Goal: Navigation & Orientation: Find specific page/section

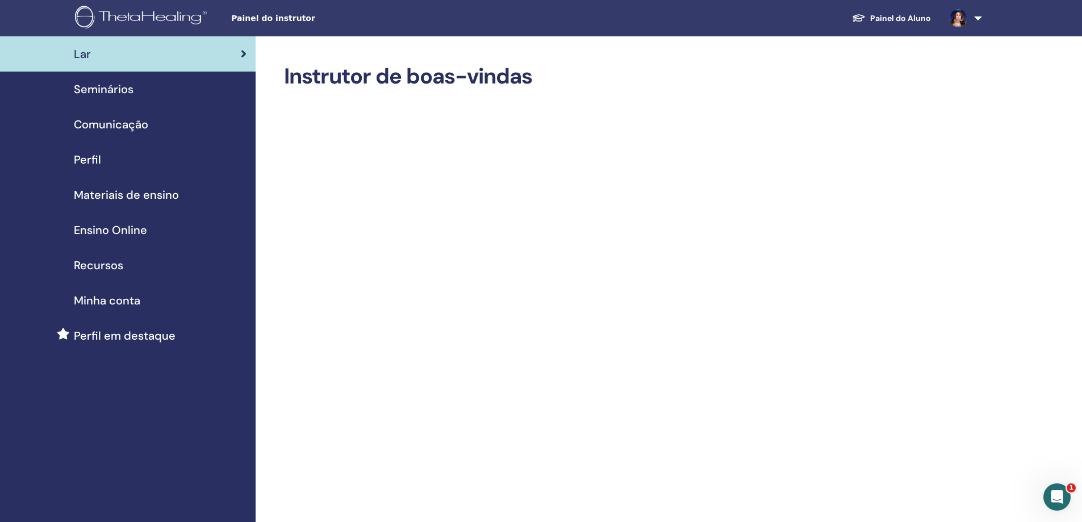
click at [123, 90] on span "Seminários" at bounding box center [104, 89] width 60 height 17
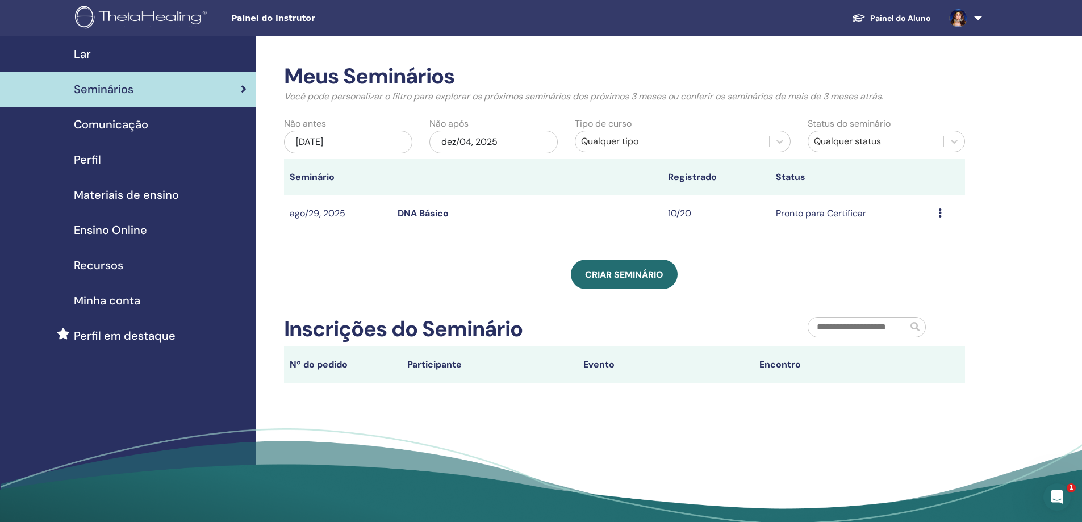
click at [76, 52] on span "Lar" at bounding box center [82, 53] width 17 height 17
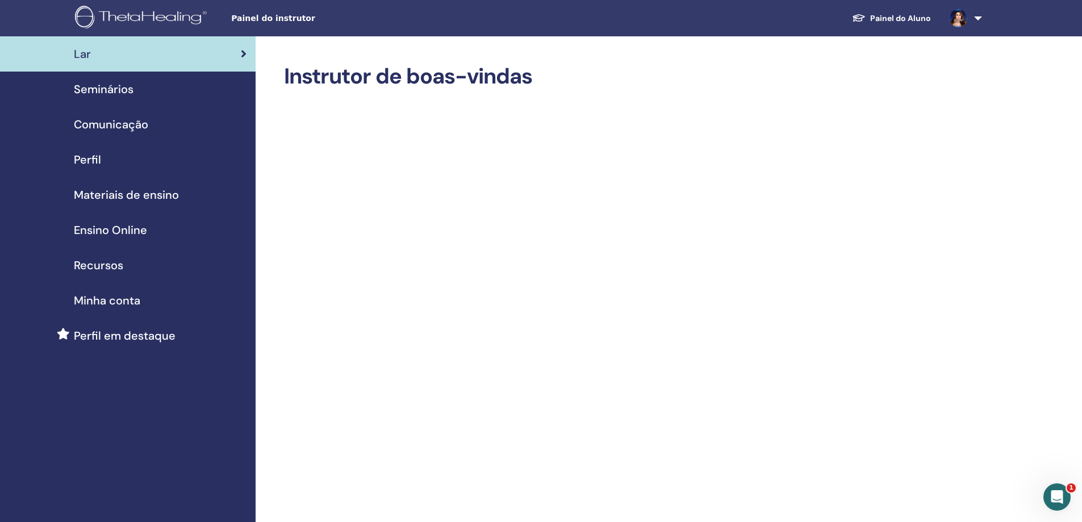
click at [97, 160] on span "Perfil" at bounding box center [87, 159] width 27 height 17
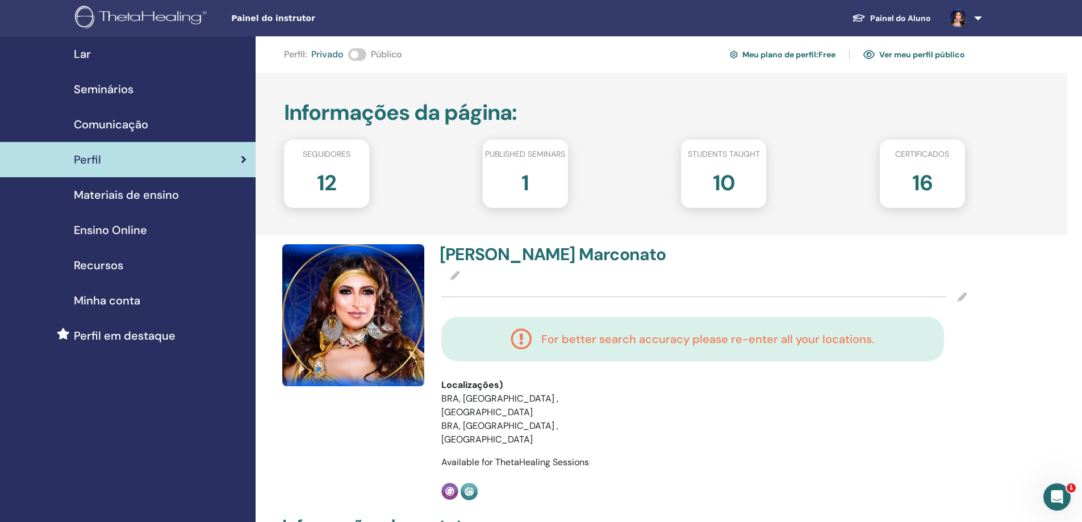
click at [905, 17] on link "Painel do Aluno" at bounding box center [891, 18] width 97 height 21
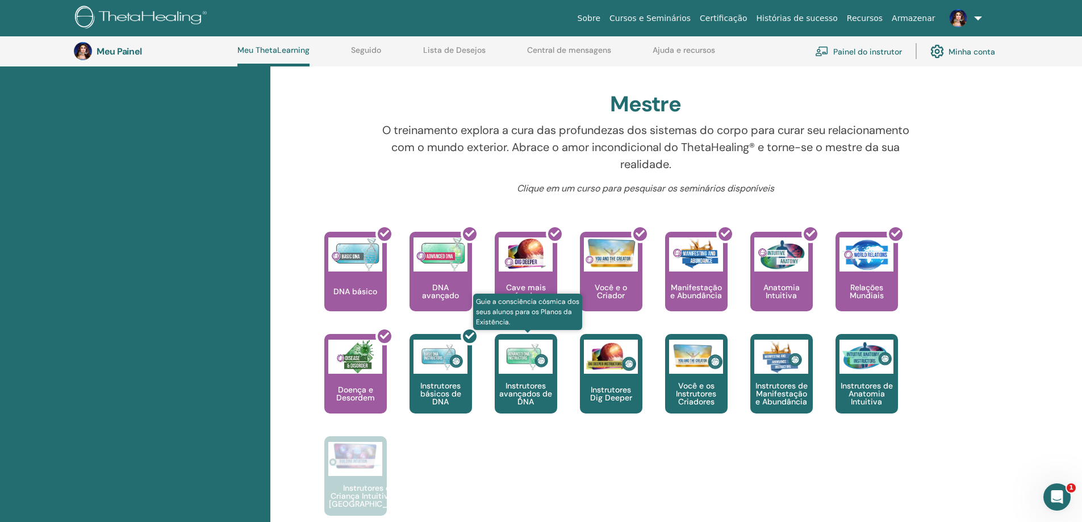
scroll to position [371, 0]
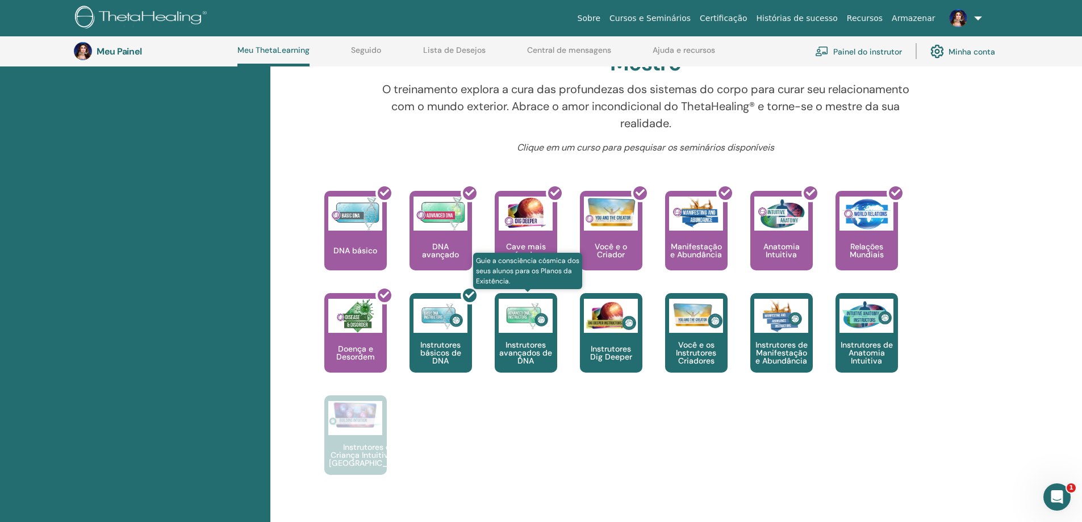
click at [530, 346] on font "Instrutores avançados de DNA" at bounding box center [525, 353] width 53 height 26
